Goal: Complete application form

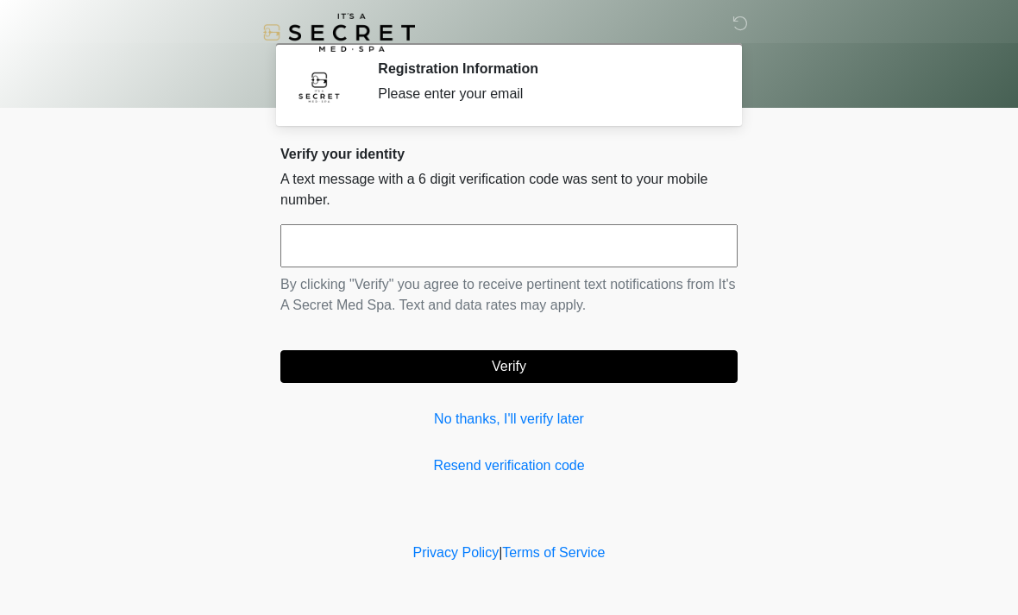
click at [476, 247] on input "text" at bounding box center [509, 245] width 457 height 43
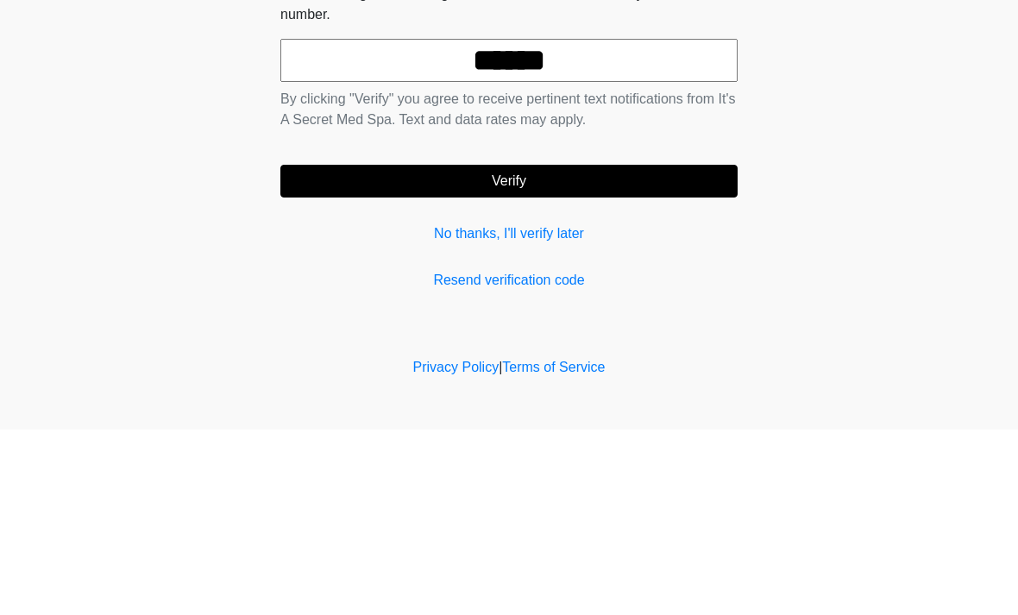
type input "******"
click at [551, 350] on button "Verify" at bounding box center [509, 366] width 457 height 33
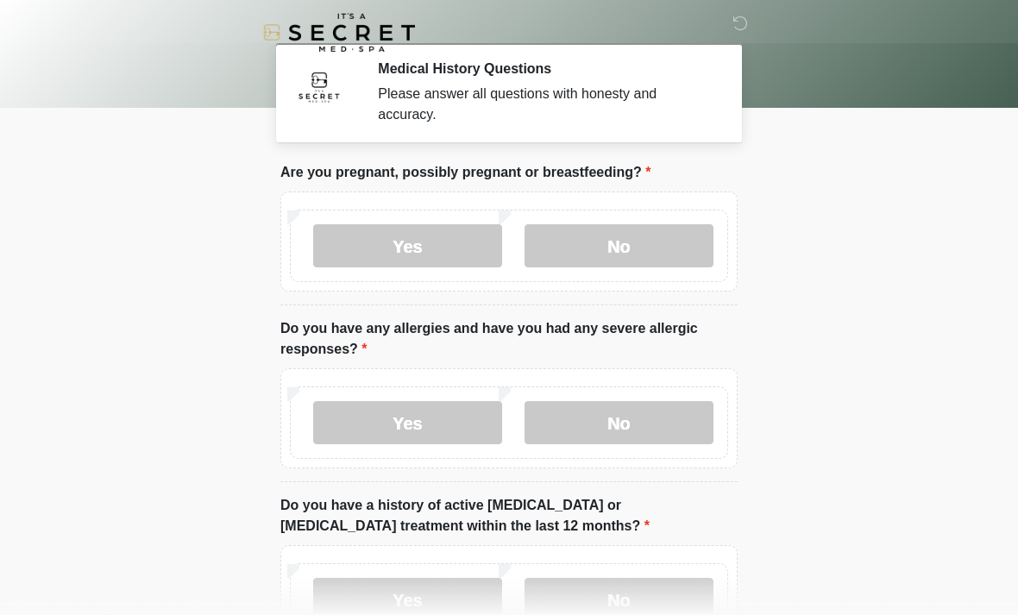
click at [600, 243] on label "No" at bounding box center [619, 245] width 189 height 43
click at [614, 431] on label "No" at bounding box center [619, 422] width 189 height 43
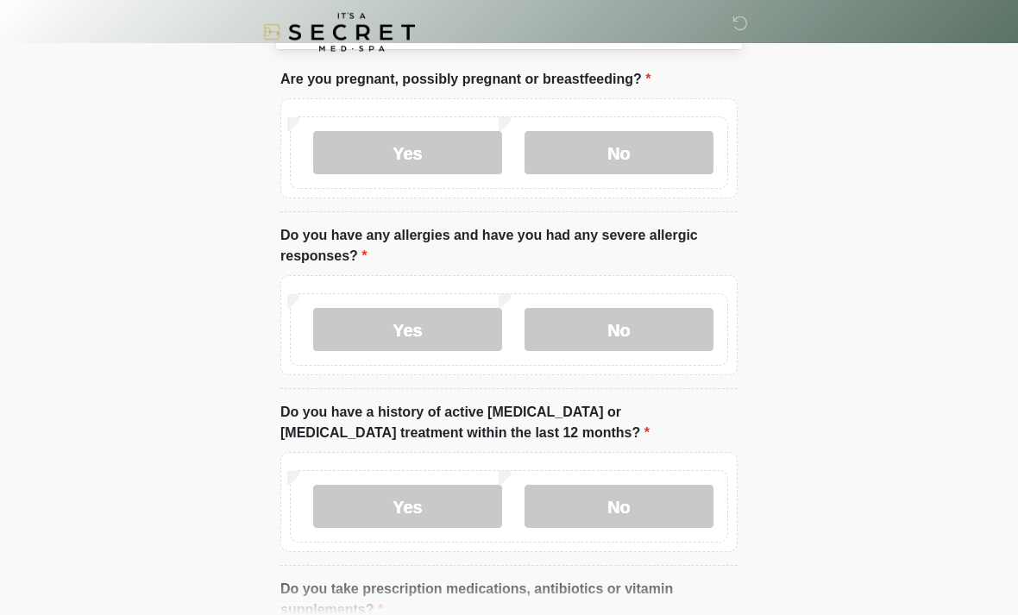
click at [652, 501] on label "No" at bounding box center [619, 507] width 189 height 43
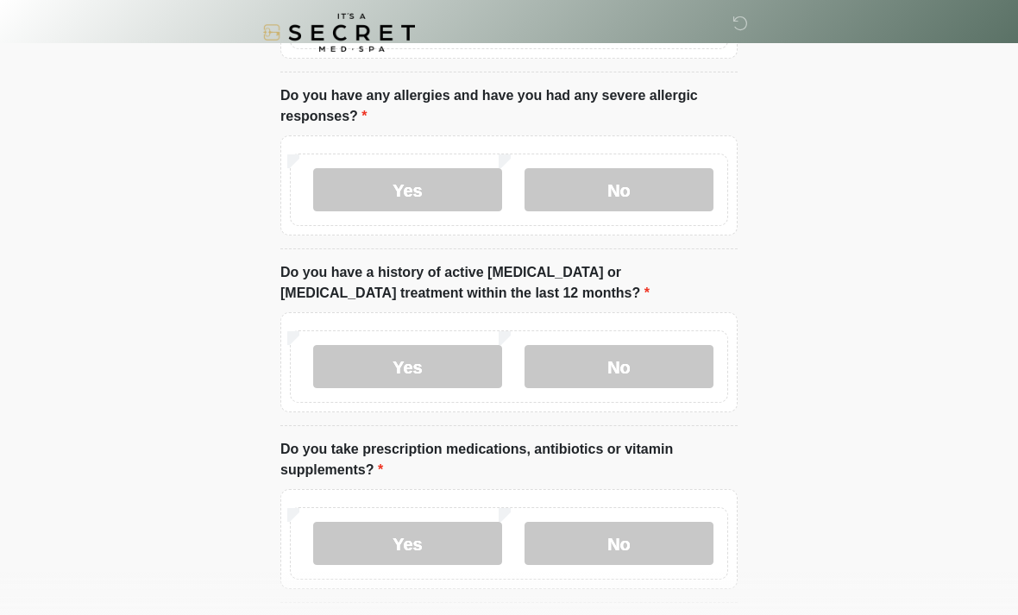
scroll to position [276, 0]
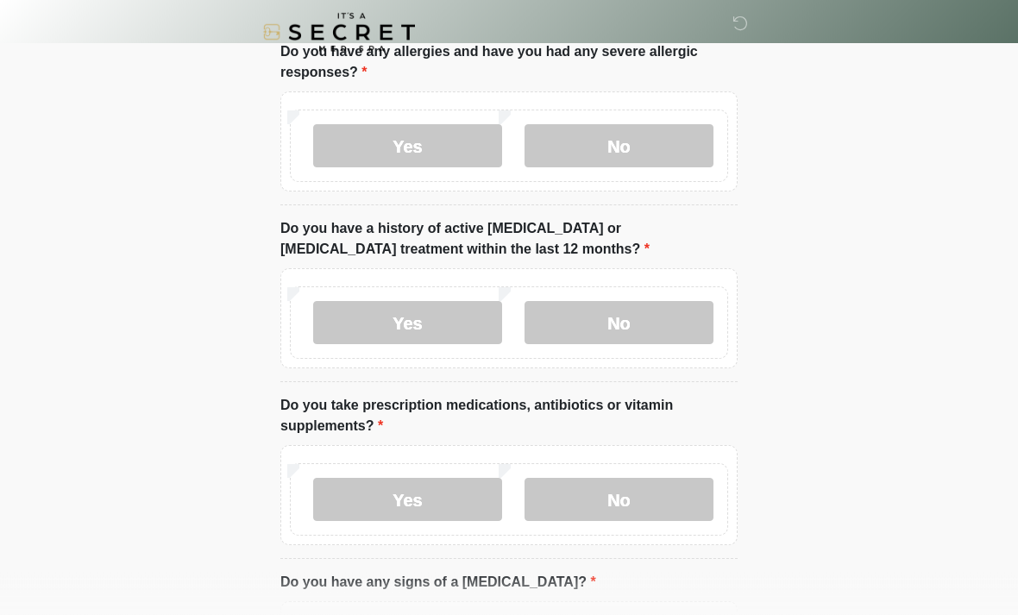
click at [429, 499] on label "Yes" at bounding box center [407, 500] width 189 height 43
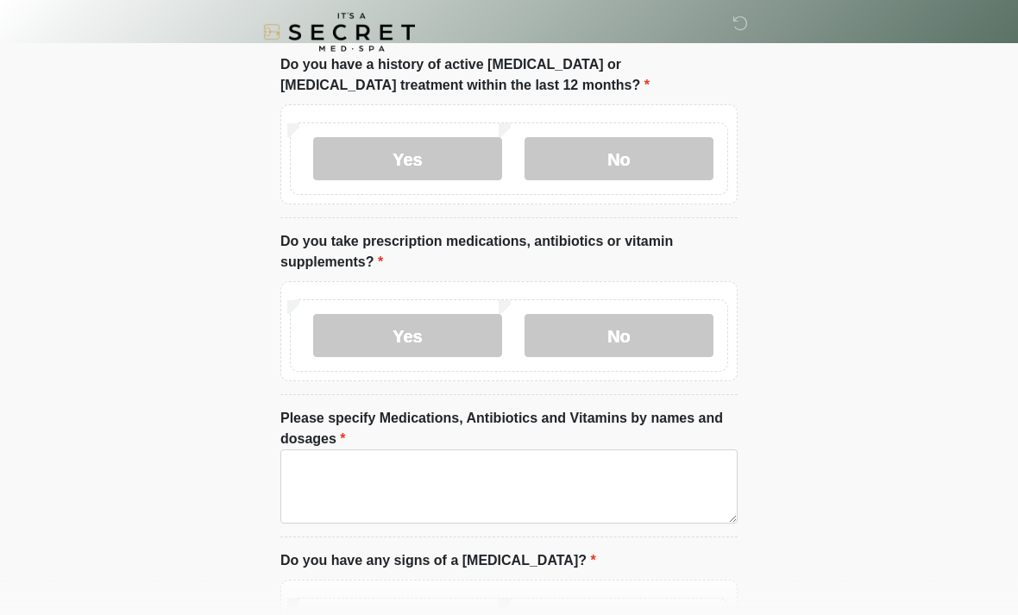
scroll to position [442, 0]
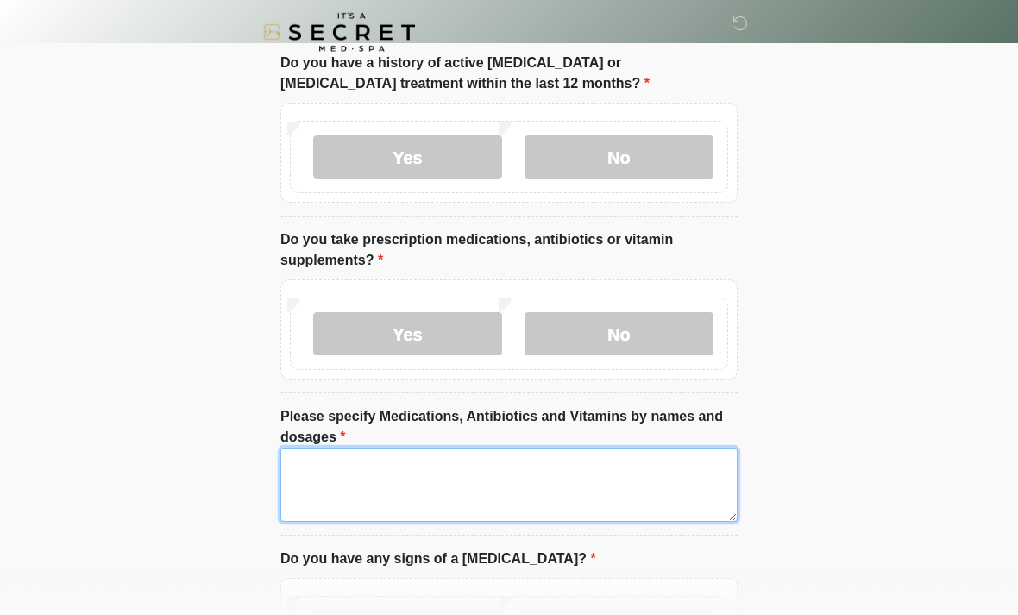
click at [452, 479] on textarea "Please specify Medications, Antibiotics and Vitamins by names and dosages" at bounding box center [509, 486] width 457 height 74
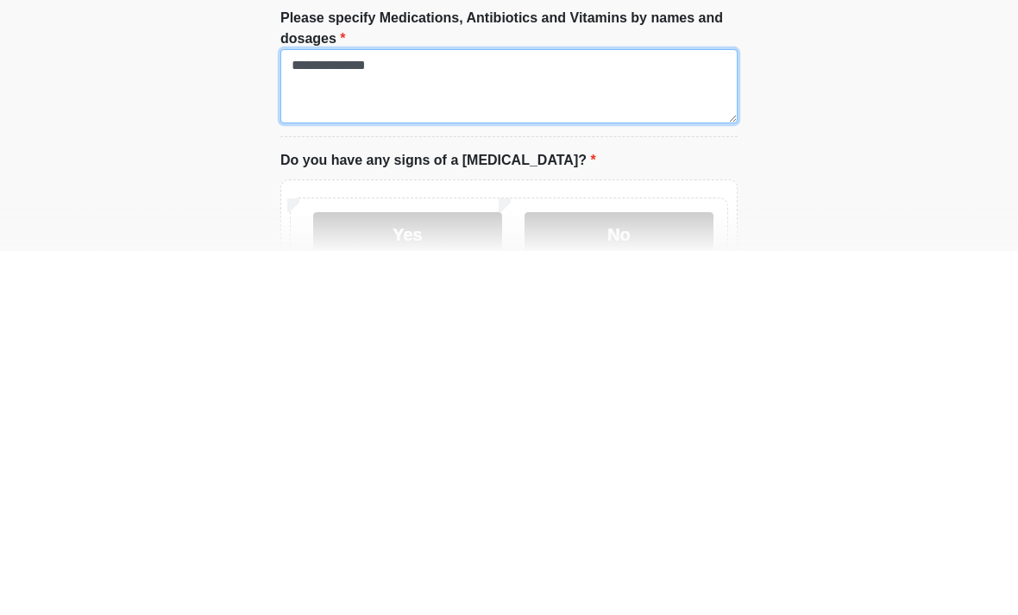
scroll to position [478, 0]
type textarea "**********"
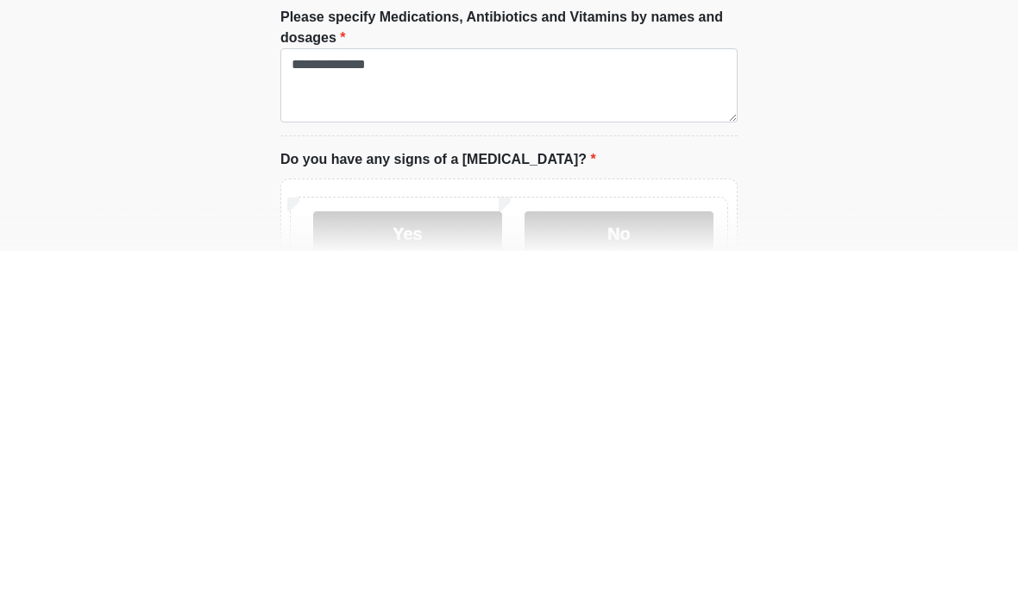
click at [633, 576] on label "No" at bounding box center [619, 597] width 189 height 43
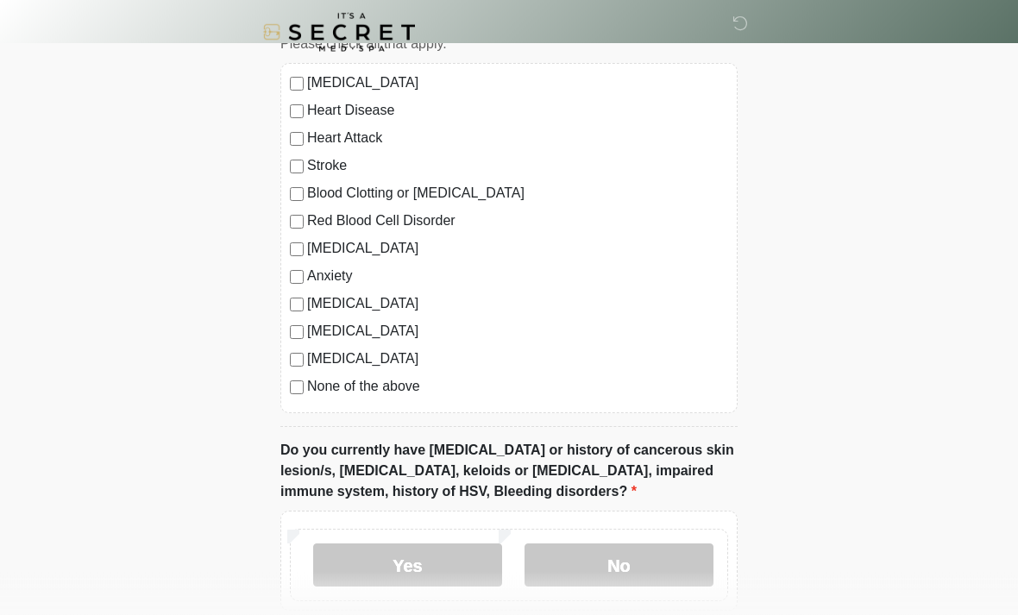
scroll to position [1135, 0]
click at [646, 566] on label "No" at bounding box center [619, 565] width 189 height 43
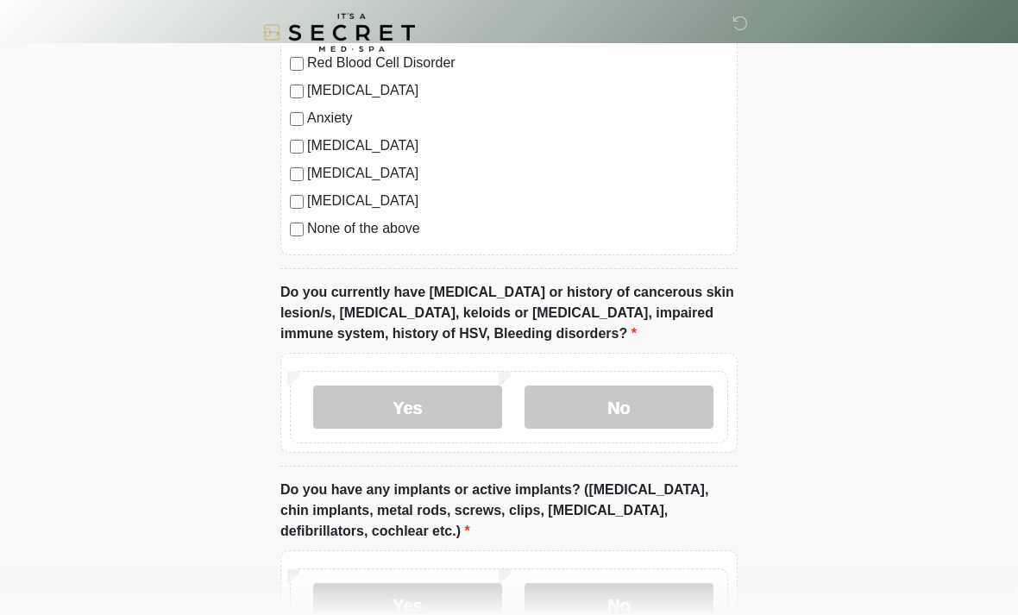
scroll to position [1297, 0]
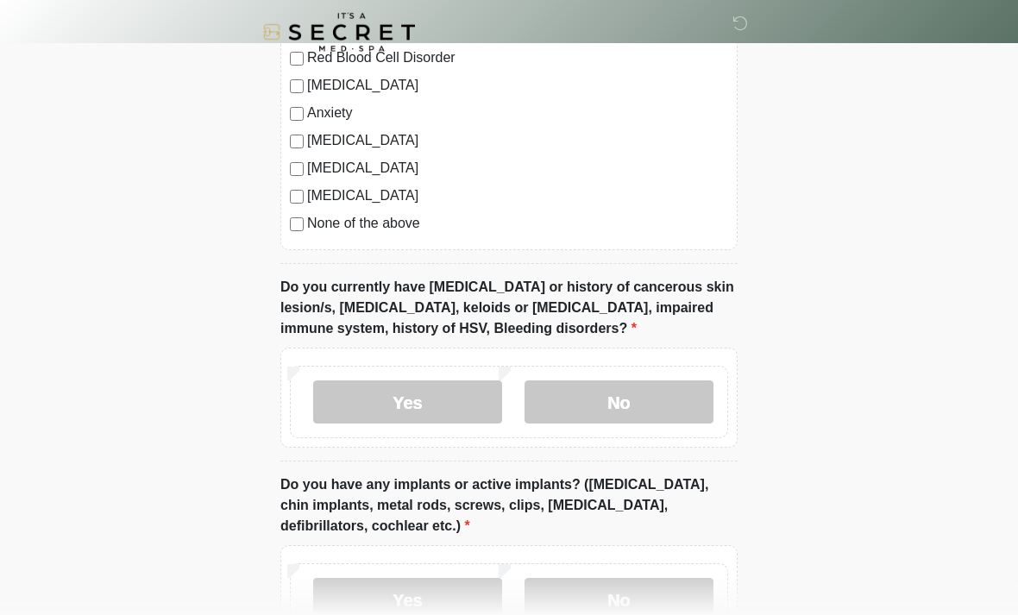
click at [435, 592] on label "Yes" at bounding box center [407, 600] width 189 height 43
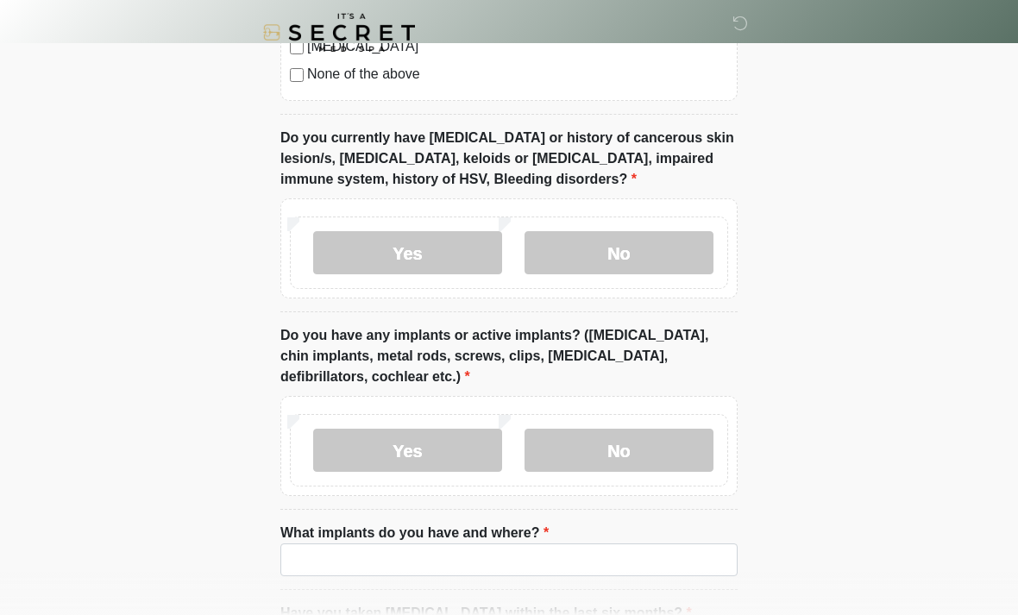
scroll to position [1447, 0]
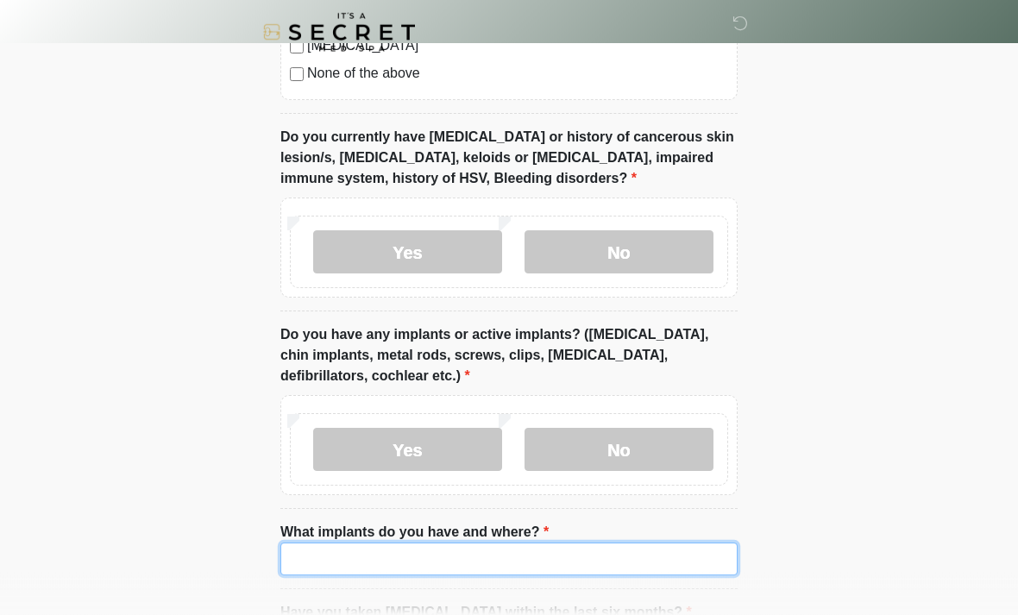
click at [396, 561] on input "What implants do you have and where?" at bounding box center [509, 560] width 457 height 33
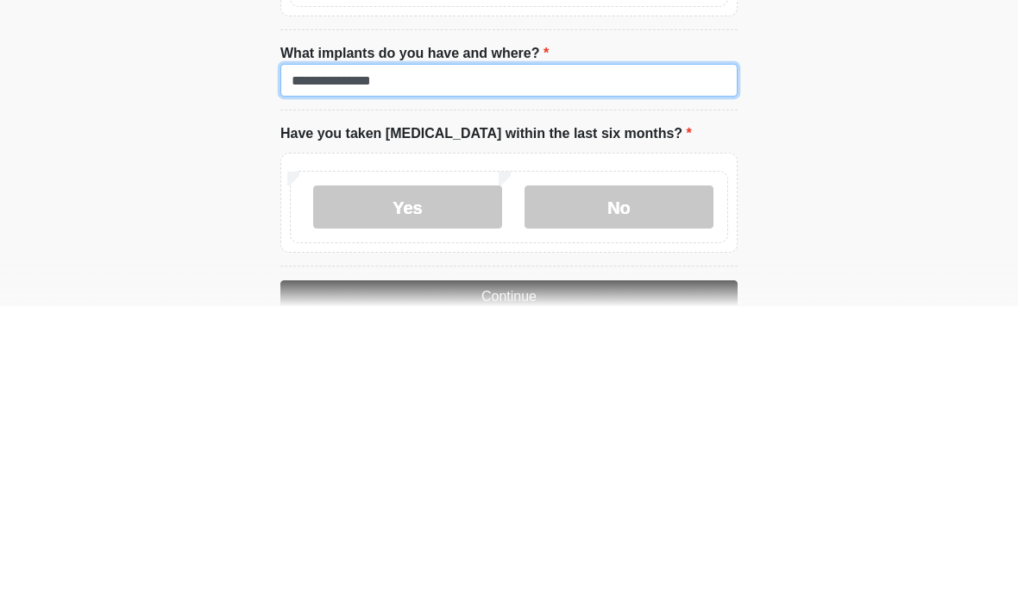
scroll to position [1618, 0]
type input "**********"
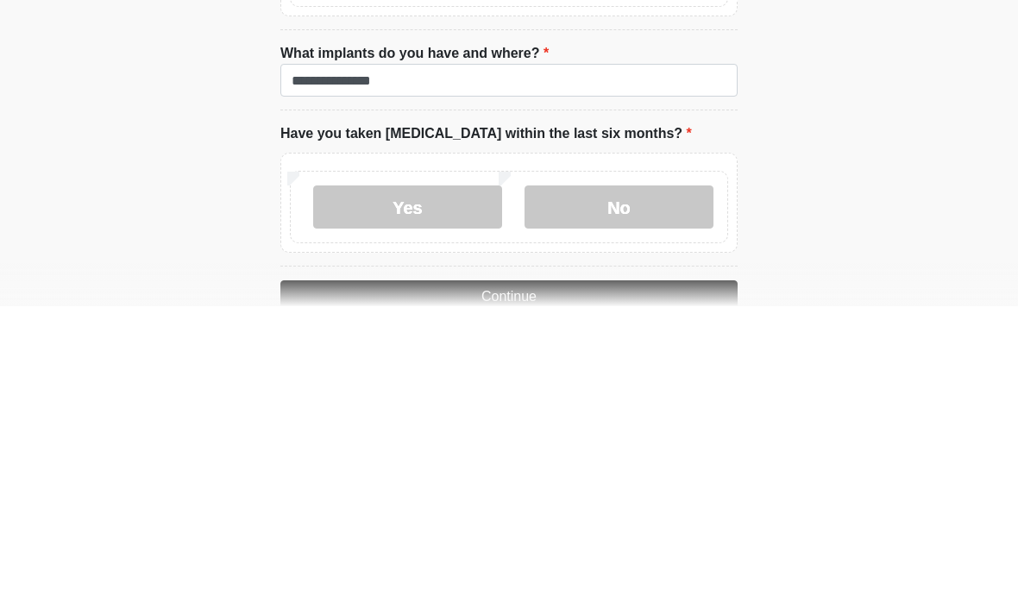
click at [647, 495] on label "No" at bounding box center [619, 516] width 189 height 43
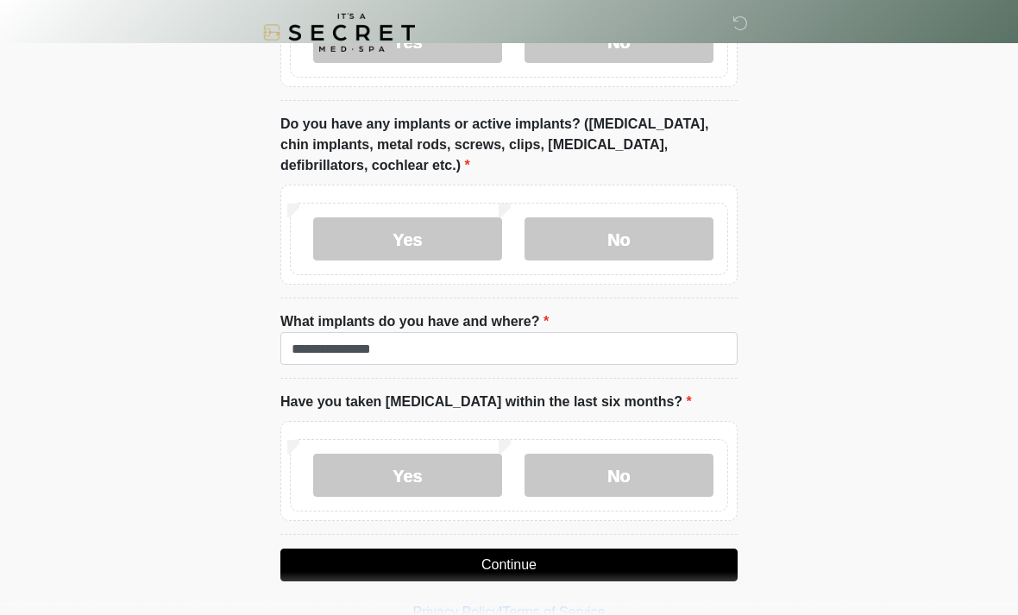
click at [541, 564] on button "Continue" at bounding box center [509, 565] width 457 height 33
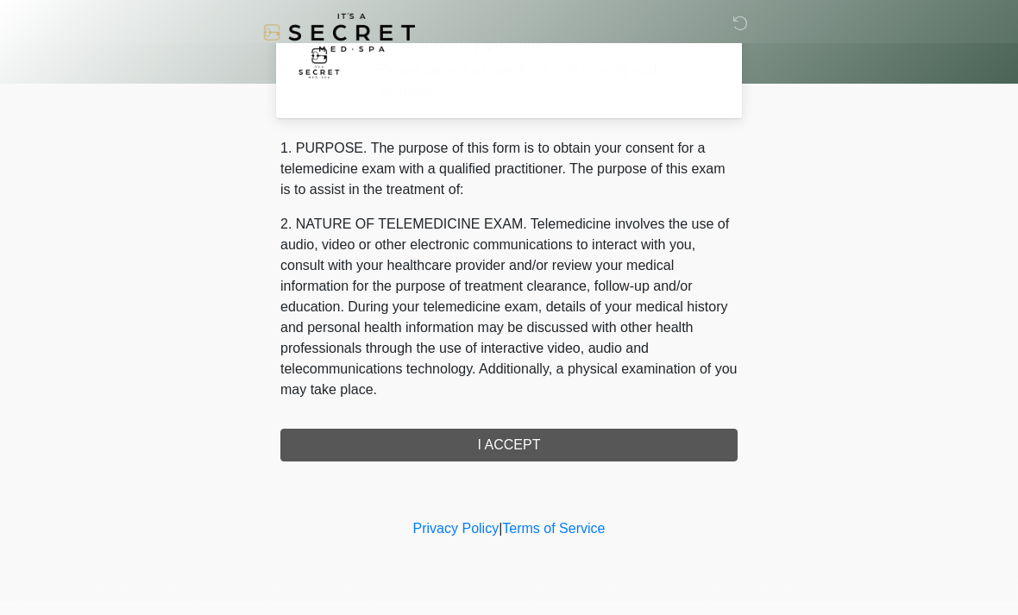
scroll to position [0, 0]
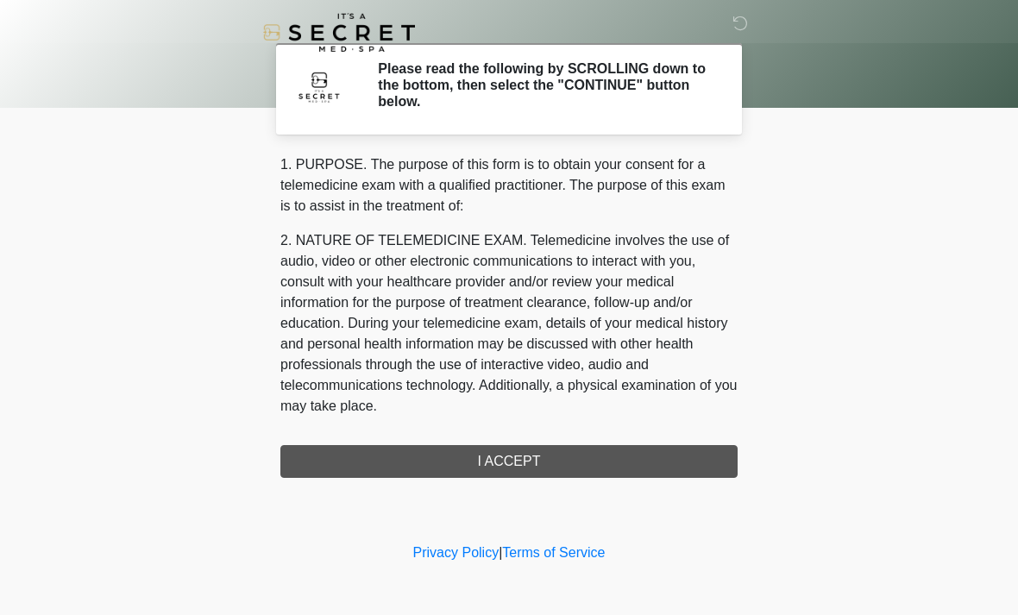
click at [568, 460] on div "1. PURPOSE. The purpose of this form is to obtain your consent for a telemedici…" at bounding box center [509, 316] width 457 height 324
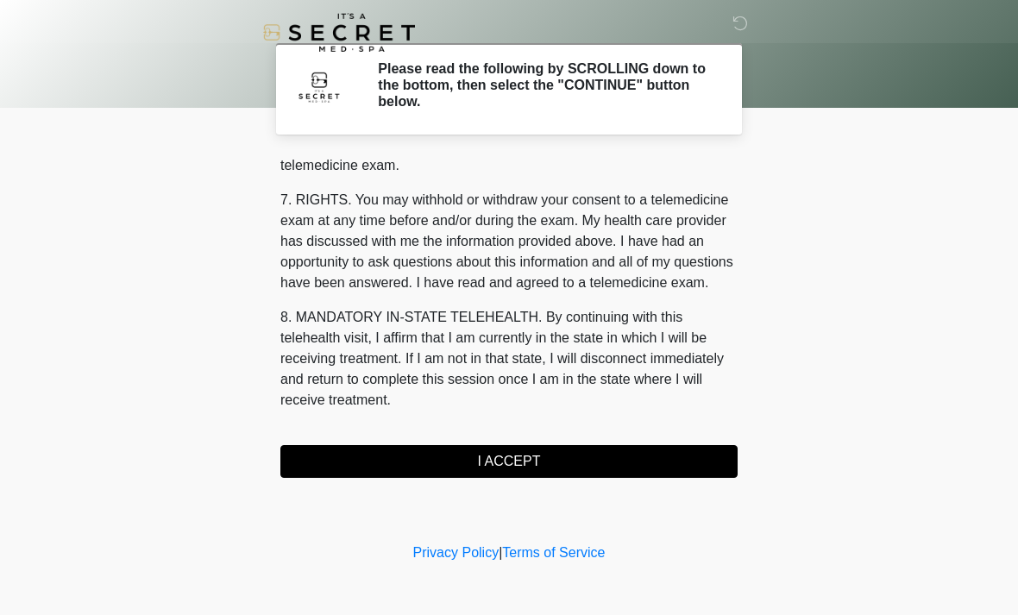
scroll to position [731, 0]
click at [520, 470] on button "I ACCEPT" at bounding box center [509, 461] width 457 height 33
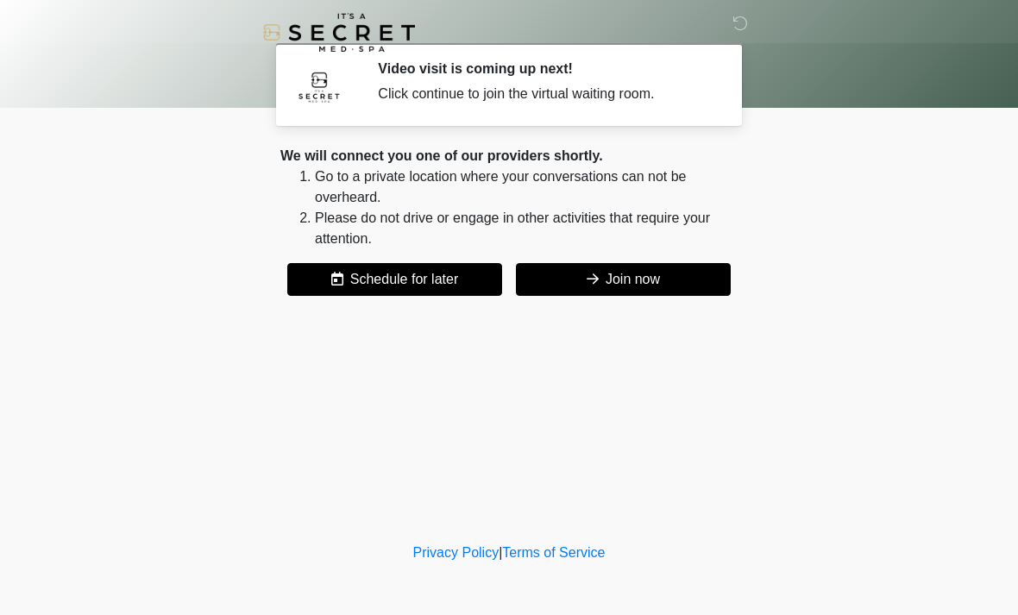
click at [661, 285] on button "Join now" at bounding box center [623, 279] width 215 height 33
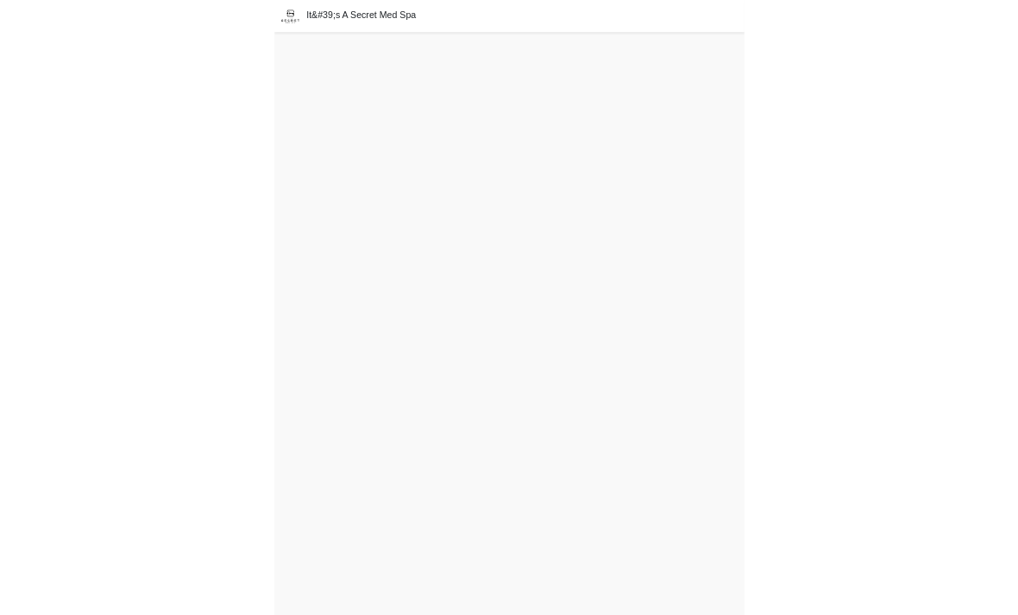
scroll to position [60, 0]
